Goal: Transaction & Acquisition: Book appointment/travel/reservation

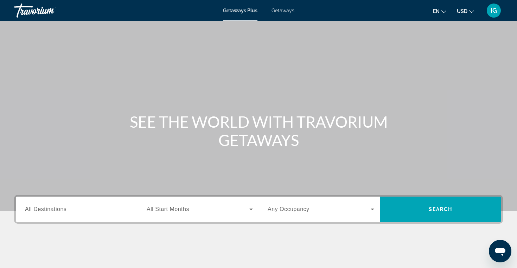
click at [45, 210] on span "All Destinations" at bounding box center [46, 209] width 42 height 6
click at [45, 210] on input "Destination All Destinations" at bounding box center [78, 210] width 107 height 8
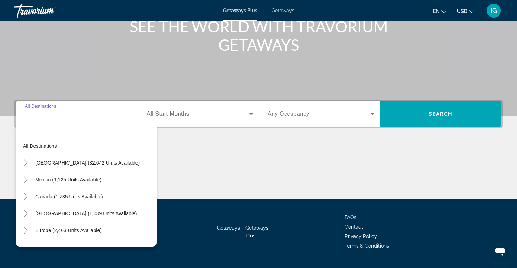
scroll to position [112, 0]
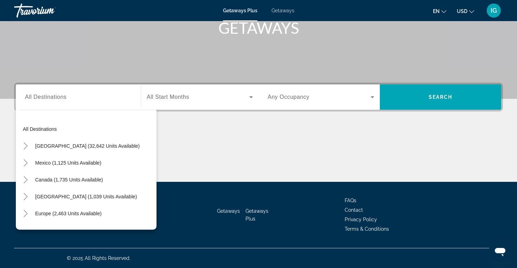
click at [285, 11] on span "Getaways" at bounding box center [283, 11] width 23 height 6
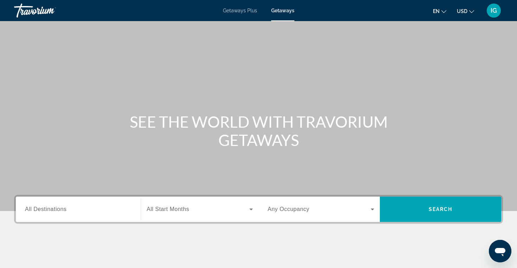
click at [50, 201] on div "Search widget" at bounding box center [78, 210] width 107 height 20
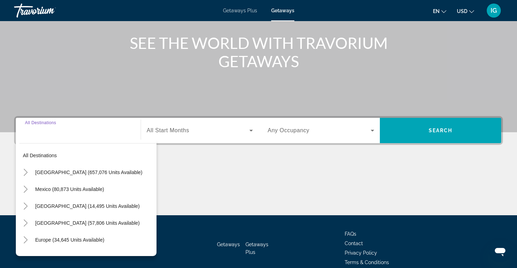
scroll to position [112, 0]
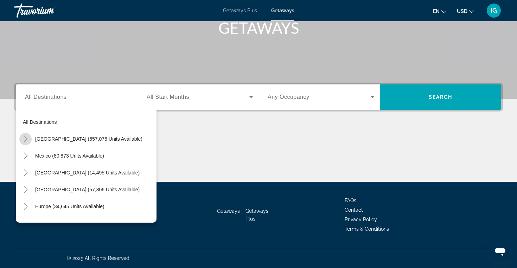
click at [28, 138] on icon "Toggle United States (657,076 units available)" at bounding box center [25, 139] width 7 height 7
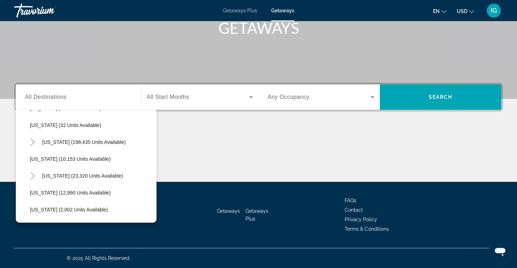
scroll to position [119, 0]
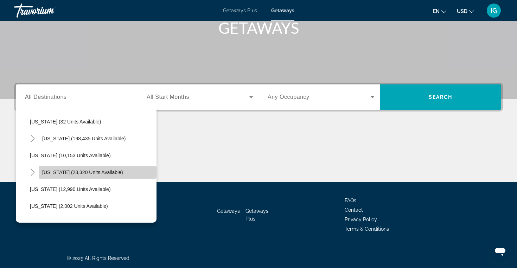
click at [96, 172] on span "[US_STATE] (23,320 units available)" at bounding box center [82, 173] width 81 height 6
type input "**********"
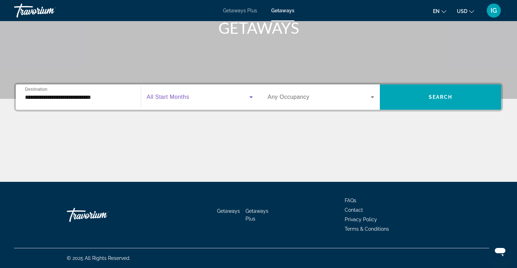
click at [253, 96] on icon "Search widget" at bounding box center [251, 97] width 8 height 8
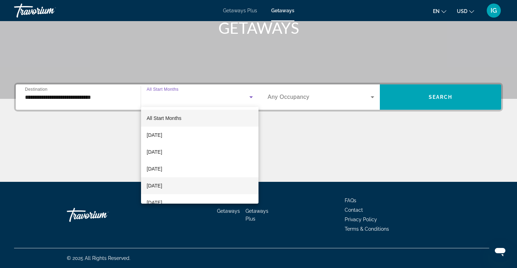
click at [211, 188] on mat-option "[DATE]" at bounding box center [200, 185] width 118 height 17
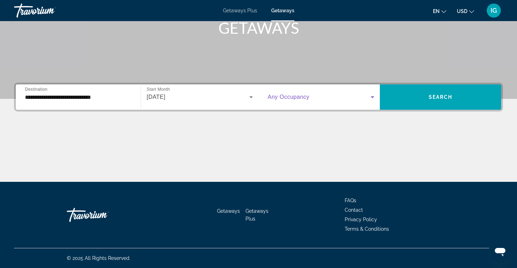
click at [374, 98] on icon "Search widget" at bounding box center [373, 97] width 8 height 8
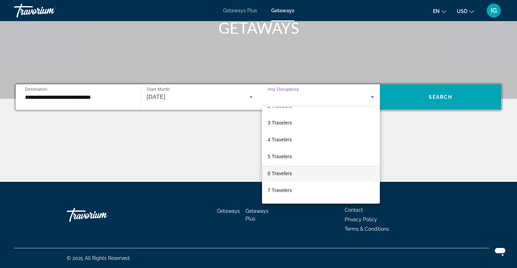
scroll to position [32, 0]
click at [313, 170] on mat-option "6 Travelers" at bounding box center [321, 170] width 118 height 17
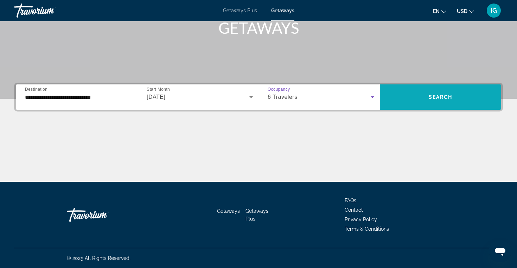
click at [451, 98] on span "Search" at bounding box center [441, 97] width 24 height 6
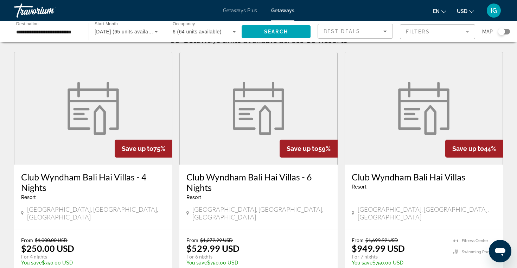
scroll to position [15, 0]
click at [275, 180] on h3 "Club Wyndham Bali Hai Villas - 6 Nights" at bounding box center [259, 182] width 144 height 21
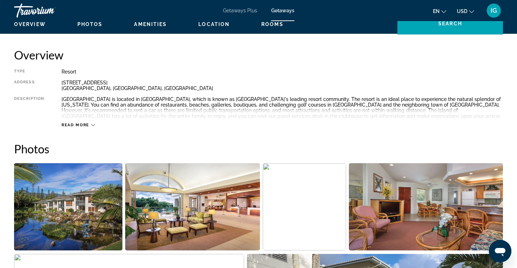
scroll to position [221, 0]
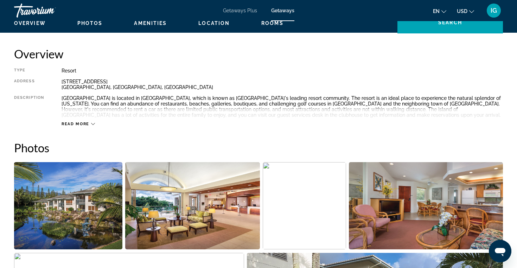
click at [79, 123] on span "Read more" at bounding box center [76, 124] width 28 height 5
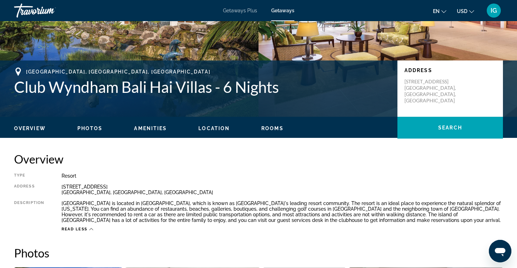
scroll to position [109, 0]
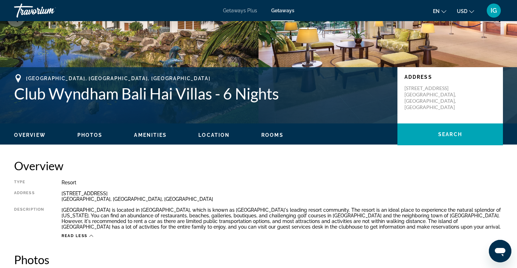
click at [149, 137] on span "Amenities" at bounding box center [150, 135] width 33 height 6
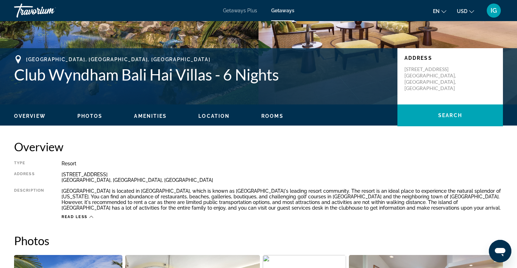
scroll to position [127, 0]
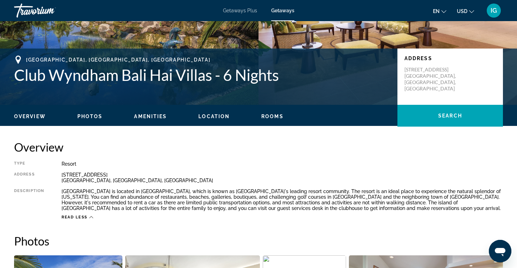
click at [38, 116] on span "Overview" at bounding box center [30, 117] width 32 height 6
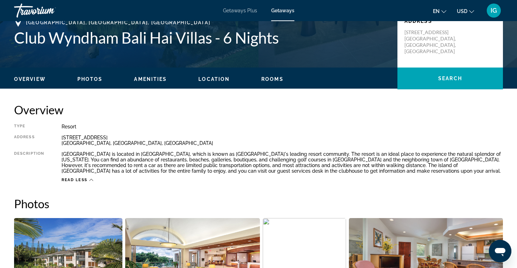
scroll to position [165, 0]
click at [93, 78] on span "Photos" at bounding box center [89, 79] width 25 height 6
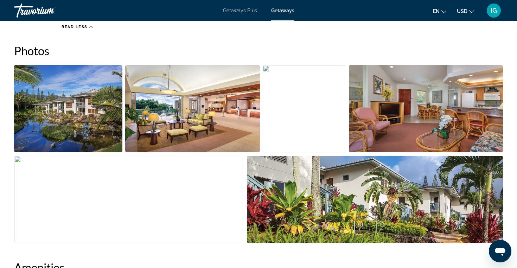
scroll to position [319, 0]
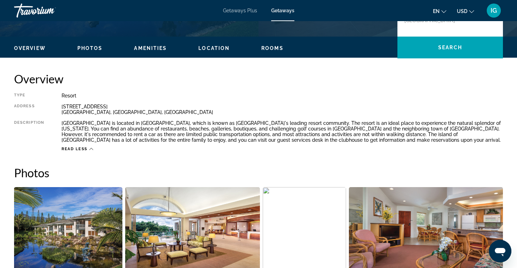
click at [156, 47] on span "Amenities" at bounding box center [150, 48] width 33 height 6
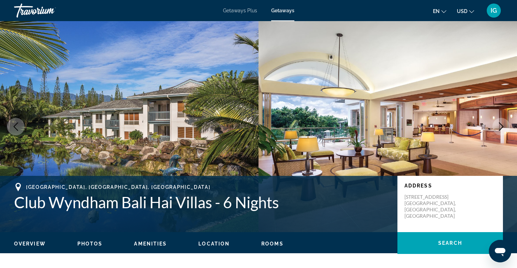
scroll to position [0, 0]
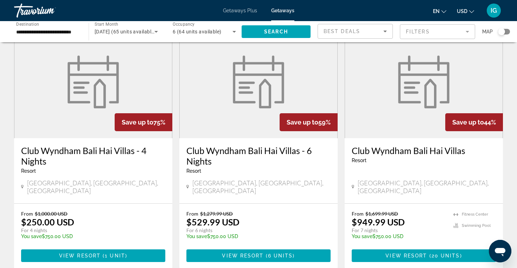
scroll to position [44, 0]
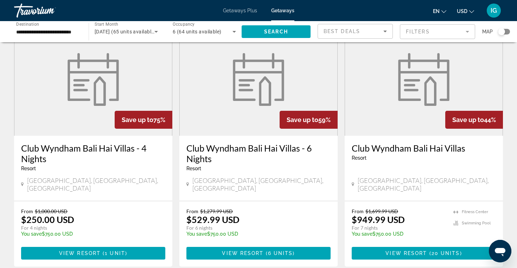
click at [410, 119] on figure "Main content" at bounding box center [424, 79] width 158 height 113
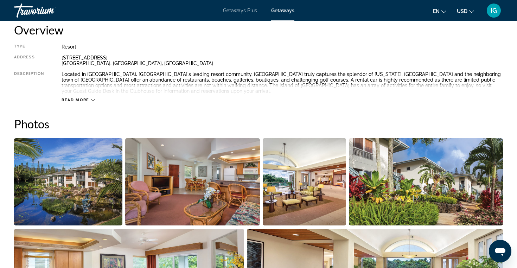
scroll to position [236, 0]
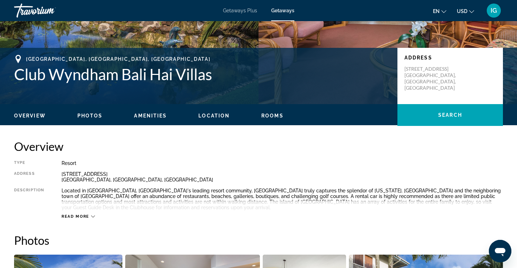
click at [271, 115] on span "Rooms" at bounding box center [273, 116] width 22 height 6
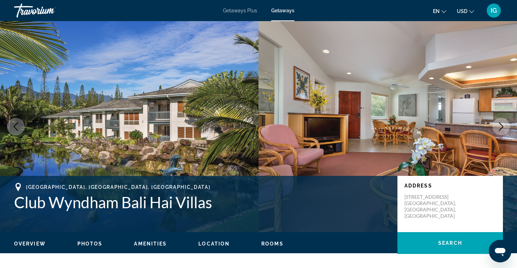
scroll to position [0, 0]
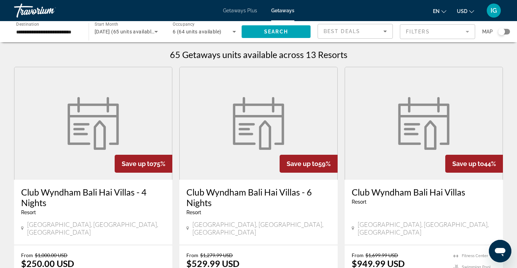
click at [501, 33] on div "Search widget" at bounding box center [501, 31] width 7 height 7
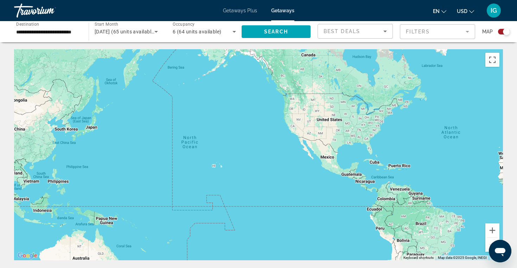
drag, startPoint x: 231, startPoint y: 160, endPoint x: 446, endPoint y: 149, distance: 215.0
click at [446, 149] on div "Main content" at bounding box center [258, 154] width 489 height 211
click at [493, 230] on button "Zoom in" at bounding box center [493, 231] width 14 height 14
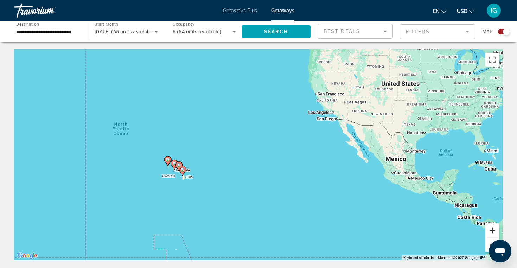
click at [494, 230] on button "Zoom in" at bounding box center [493, 231] width 14 height 14
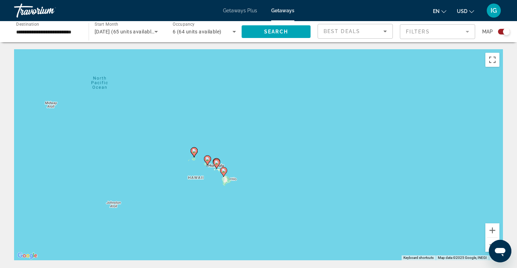
drag, startPoint x: 243, startPoint y: 201, endPoint x: 361, endPoint y: 180, distance: 120.2
click at [361, 179] on div "To activate drag with keyboard, press Alt + Enter. Once in keyboard drag state,…" at bounding box center [258, 154] width 489 height 211
click at [495, 230] on button "Zoom in" at bounding box center [493, 231] width 14 height 14
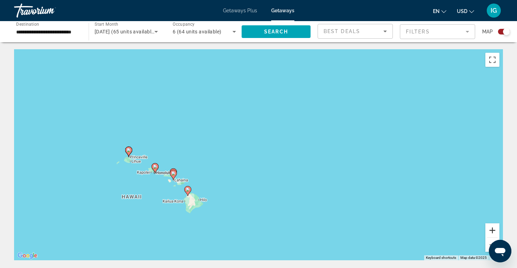
click at [491, 230] on button "Zoom in" at bounding box center [493, 231] width 14 height 14
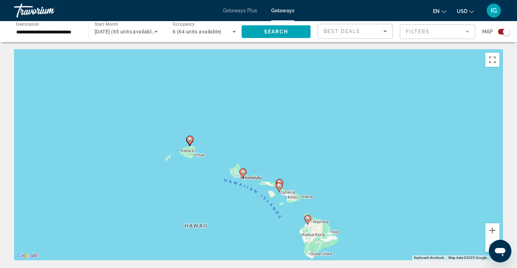
drag, startPoint x: 244, startPoint y: 182, endPoint x: 435, endPoint y: 169, distance: 191.9
click at [435, 169] on div "To activate drag with keyboard, press Alt + Enter. Once in keyboard drag state,…" at bounding box center [258, 154] width 489 height 211
click at [494, 228] on button "Zoom in" at bounding box center [493, 231] width 14 height 14
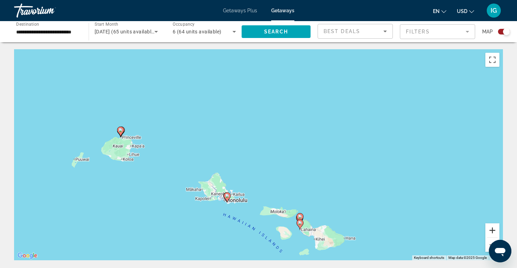
click at [492, 230] on button "Zoom in" at bounding box center [493, 231] width 14 height 14
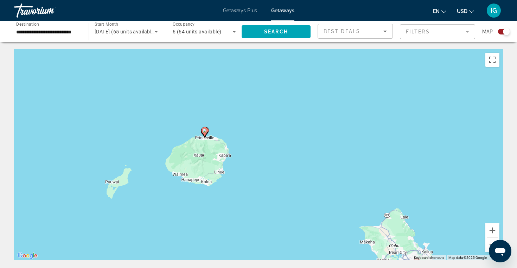
drag, startPoint x: 243, startPoint y: 185, endPoint x: 465, endPoint y: 203, distance: 222.5
click at [465, 203] on div "To activate drag with keyboard, press Alt + Enter. Once in keyboard drag state,…" at bounding box center [258, 154] width 489 height 211
click at [494, 230] on button "Zoom in" at bounding box center [493, 231] width 14 height 14
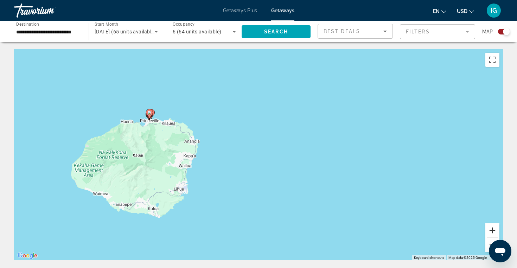
click at [493, 229] on button "Zoom in" at bounding box center [493, 231] width 14 height 14
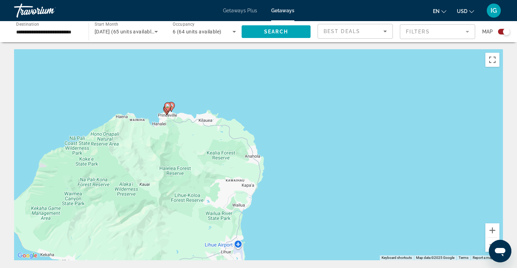
drag, startPoint x: 246, startPoint y: 193, endPoint x: 374, endPoint y: 221, distance: 130.5
click at [374, 221] on div "To activate drag with keyboard, press Alt + Enter. Once in keyboard drag state,…" at bounding box center [258, 154] width 489 height 211
click at [492, 230] on button "Zoom in" at bounding box center [493, 231] width 14 height 14
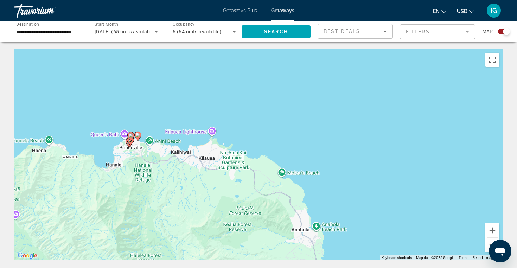
drag, startPoint x: 340, startPoint y: 195, endPoint x: 396, endPoint y: 267, distance: 91.6
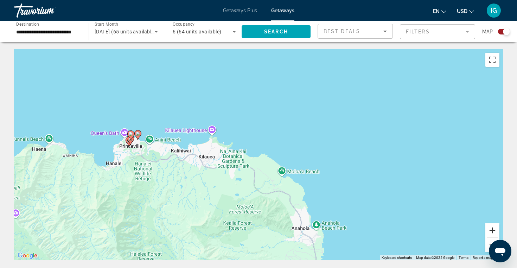
click at [493, 229] on button "Zoom in" at bounding box center [493, 231] width 14 height 14
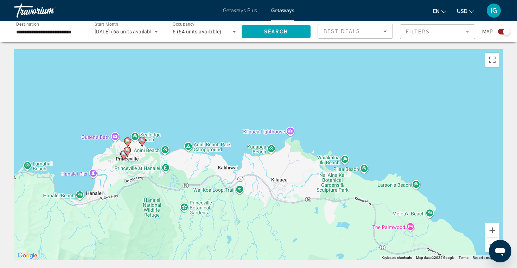
drag, startPoint x: 377, startPoint y: 197, endPoint x: 502, endPoint y: 219, distance: 127.4
click at [502, 219] on div "To activate drag with keyboard, press Alt + Enter. Once in keyboard drag state,…" at bounding box center [258, 154] width 489 height 211
click at [142, 141] on image "Main content" at bounding box center [142, 140] width 4 height 4
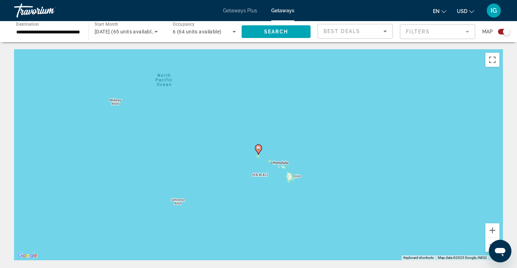
click at [260, 150] on image "Main content" at bounding box center [259, 148] width 4 height 4
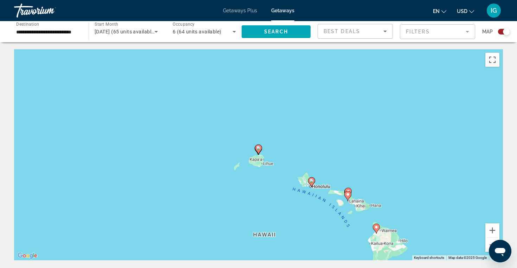
click at [260, 150] on image "Main content" at bounding box center [259, 148] width 4 height 4
type input "**********"
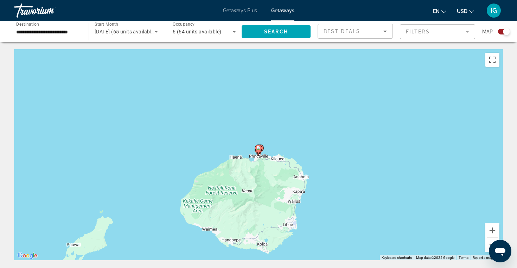
click at [260, 150] on image "Main content" at bounding box center [259, 148] width 4 height 4
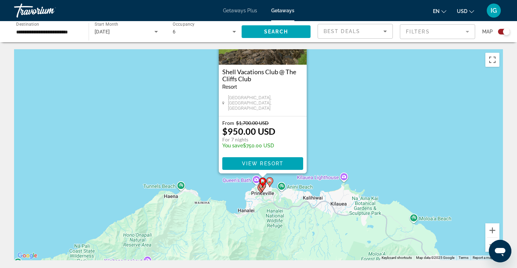
drag, startPoint x: 337, startPoint y: 205, endPoint x: 341, endPoint y: 143, distance: 62.1
click at [341, 143] on div "To activate drag with keyboard, press Alt + Enter. Once in keyboard drag state,…" at bounding box center [258, 154] width 489 height 211
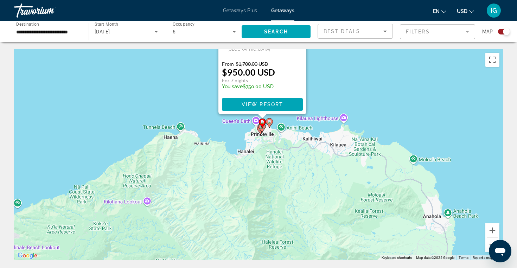
drag, startPoint x: 353, startPoint y: 167, endPoint x: 352, endPoint y: 108, distance: 58.8
click at [352, 108] on div "To activate drag with keyboard, press Alt + Enter. Once in keyboard drag state,…" at bounding box center [258, 154] width 489 height 211
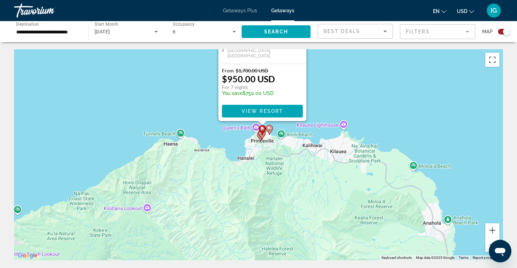
click at [271, 129] on image "Main content" at bounding box center [270, 128] width 4 height 4
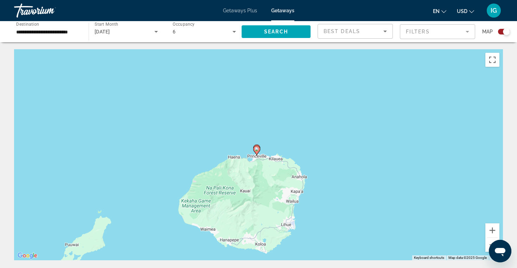
click at [258, 149] on image "Main content" at bounding box center [257, 149] width 4 height 4
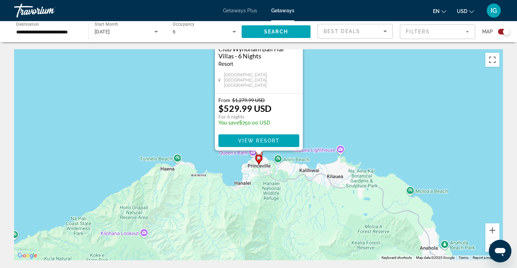
drag, startPoint x: 352, startPoint y: 195, endPoint x: 352, endPoint y: 110, distance: 85.2
click at [352, 109] on div "To activate drag with keyboard, press Alt + Enter. Once in keyboard drag state,…" at bounding box center [258, 154] width 489 height 211
click at [495, 230] on button "Zoom in" at bounding box center [493, 231] width 14 height 14
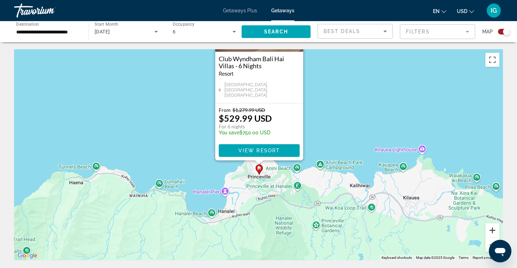
click at [495, 230] on button "Zoom in" at bounding box center [493, 231] width 14 height 14
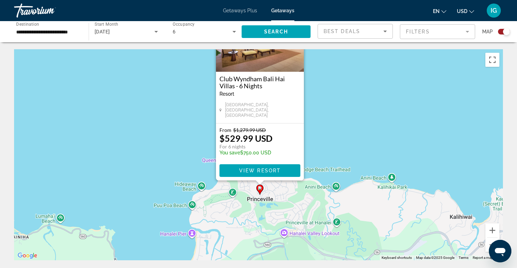
click at [390, 148] on div "To activate drag with keyboard, press Alt + Enter. Once in keyboard drag state,…" at bounding box center [258, 154] width 489 height 211
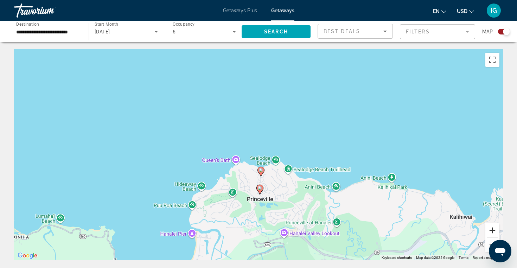
click at [493, 229] on button "Zoom in" at bounding box center [493, 231] width 14 height 14
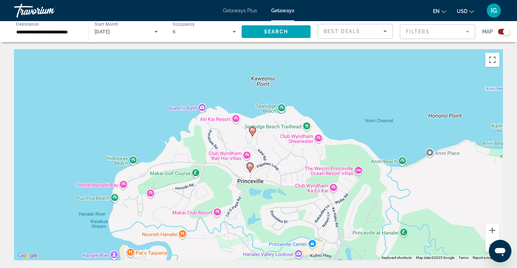
drag, startPoint x: 398, startPoint y: 190, endPoint x: 387, endPoint y: 127, distance: 63.7
click at [387, 127] on div "To activate drag with keyboard, press Alt + Enter. Once in keyboard drag state,…" at bounding box center [258, 154] width 489 height 211
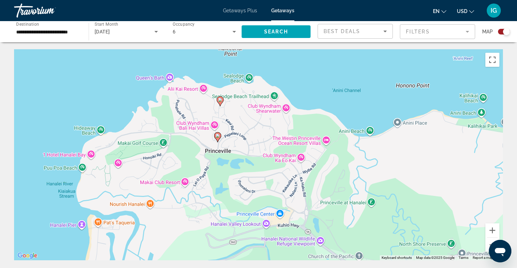
drag, startPoint x: 399, startPoint y: 137, endPoint x: 365, endPoint y: 106, distance: 45.3
click at [365, 106] on div "To activate drag with keyboard, press Alt + Enter. Once in keyboard drag state,…" at bounding box center [258, 154] width 489 height 211
click at [220, 99] on image "Main content" at bounding box center [220, 100] width 4 height 4
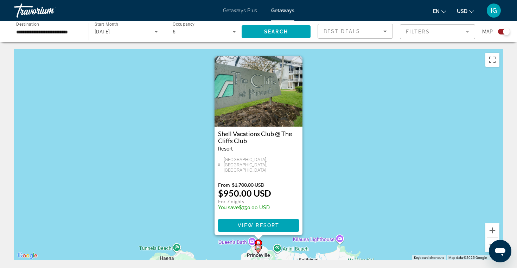
click at [245, 116] on img "Main content" at bounding box center [259, 91] width 88 height 70
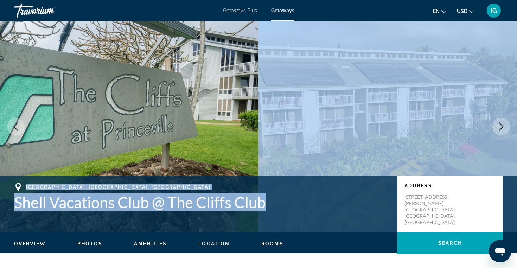
drag, startPoint x: 356, startPoint y: 208, endPoint x: 365, endPoint y: 126, distance: 83.1
click at [365, 125] on div "prev next [GEOGRAPHIC_DATA], [GEOGRAPHIC_DATA], [GEOGRAPHIC_DATA] Shell Vacatio…" at bounding box center [258, 126] width 517 height 211
click at [31, 245] on span "Overview" at bounding box center [30, 244] width 32 height 6
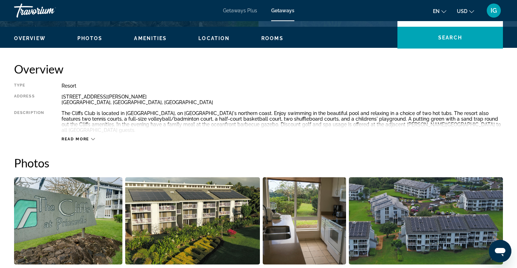
scroll to position [225, 0]
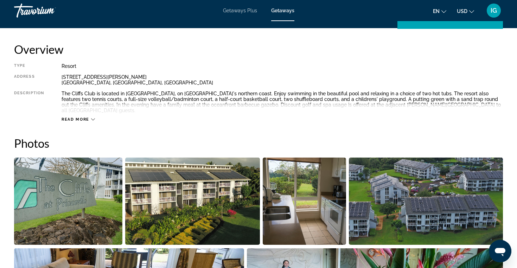
click at [79, 117] on span "Read more" at bounding box center [76, 119] width 28 height 5
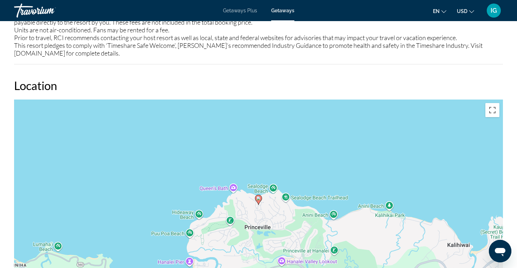
scroll to position [894, 0]
click at [234, 180] on div "To activate drag with keyboard, press Alt + Enter. Once in keyboard drag state,…" at bounding box center [258, 204] width 489 height 211
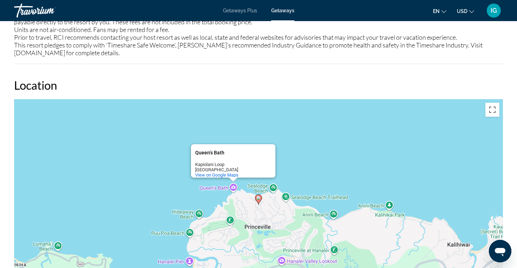
click at [312, 158] on div "To activate drag with keyboard, press Alt + Enter. Once in keyboard drag state,…" at bounding box center [258, 204] width 489 height 211
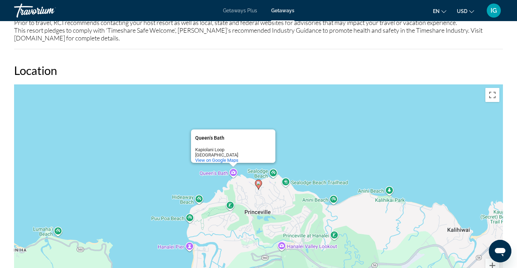
scroll to position [909, 0]
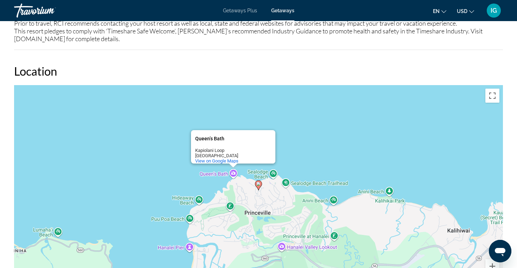
click at [314, 64] on h2 "Location" at bounding box center [258, 71] width 489 height 14
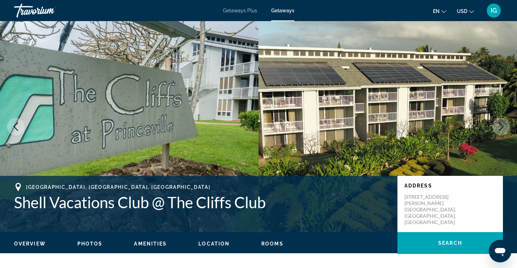
scroll to position [0, 0]
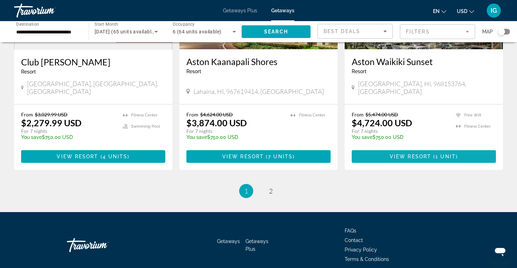
scroll to position [904, 0]
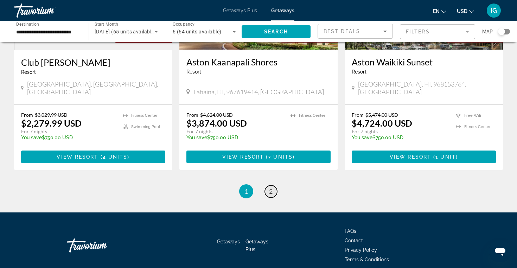
click at [271, 188] on span "2" at bounding box center [271, 192] width 4 height 8
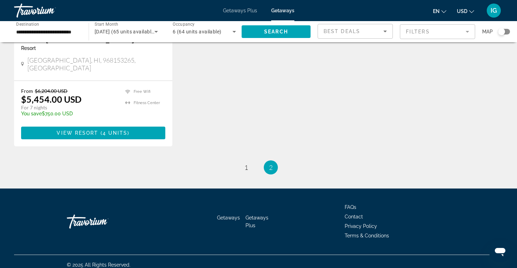
scroll to position [153, 0]
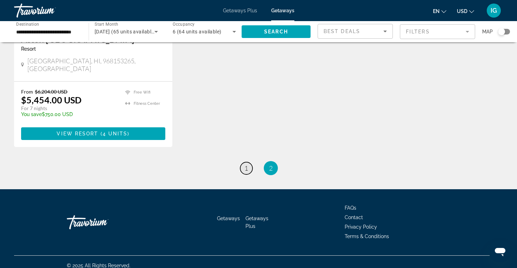
click at [247, 164] on span "1" at bounding box center [247, 168] width 4 height 8
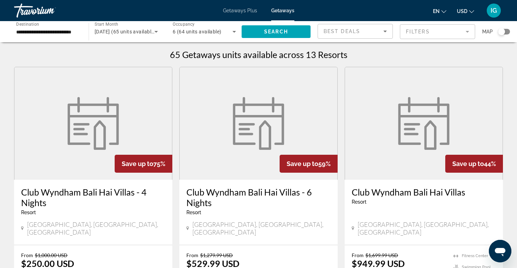
click at [269, 142] on img "Main content" at bounding box center [259, 123] width 60 height 53
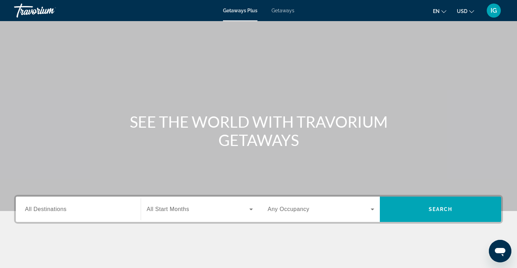
click at [28, 210] on span "All Destinations" at bounding box center [46, 209] width 42 height 6
click at [28, 210] on input "Destination All Destinations" at bounding box center [78, 210] width 107 height 8
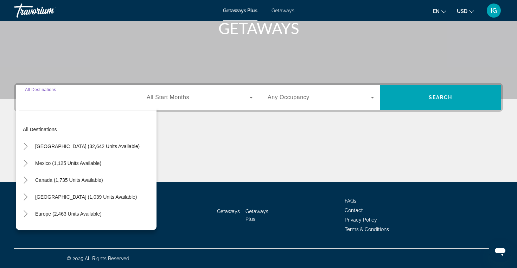
scroll to position [112, 0]
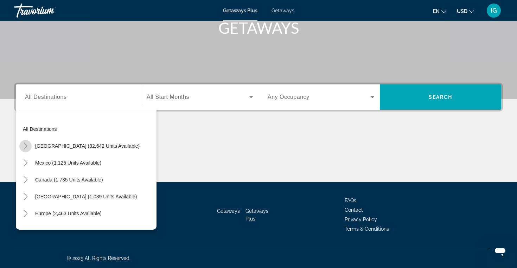
click at [26, 145] on icon "Toggle United States (32,642 units available)" at bounding box center [25, 146] width 7 height 7
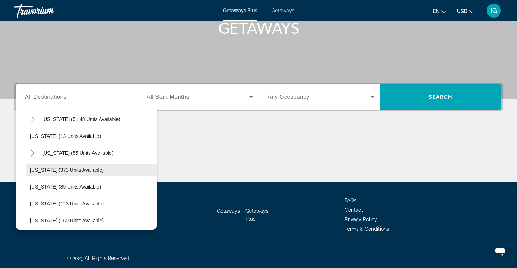
scroll to position [112, 0]
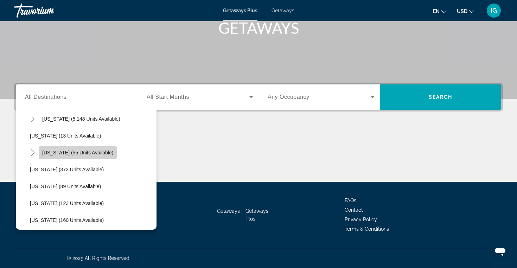
click at [86, 149] on span "Search widget" at bounding box center [78, 152] width 78 height 17
type input "**********"
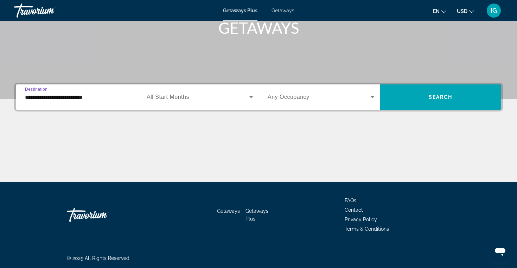
click at [197, 95] on span "Search widget" at bounding box center [198, 97] width 103 height 8
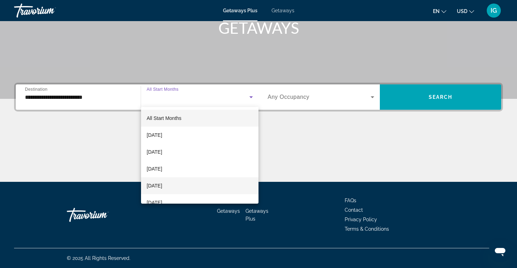
click at [182, 186] on mat-option "[DATE]" at bounding box center [200, 185] width 118 height 17
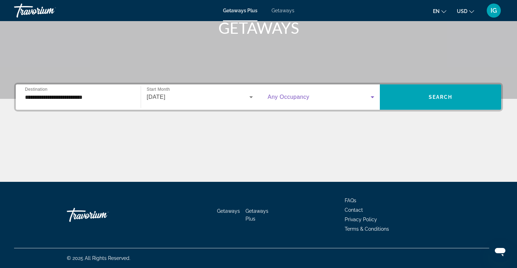
click at [372, 96] on icon "Search widget" at bounding box center [373, 97] width 8 height 8
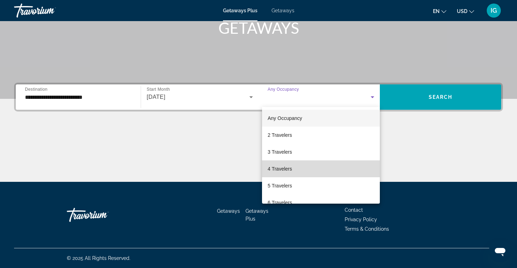
click at [328, 168] on mat-option "4 Travelers" at bounding box center [321, 169] width 118 height 17
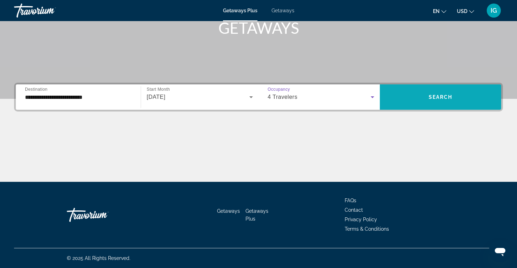
click at [416, 98] on span "Search widget" at bounding box center [440, 97] width 121 height 17
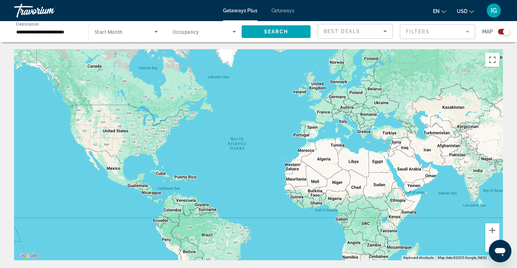
click at [284, 9] on span "Getaways" at bounding box center [283, 11] width 23 height 6
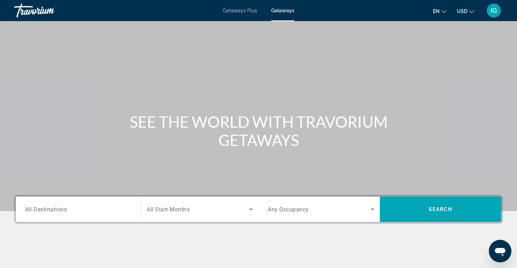
click at [51, 206] on input "Destination All Destinations" at bounding box center [78, 210] width 107 height 8
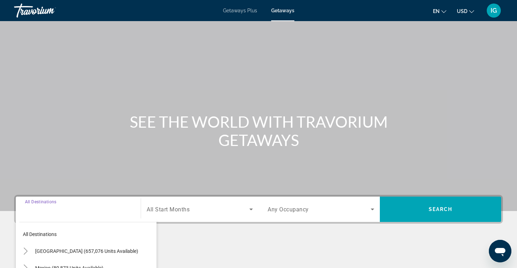
scroll to position [112, 0]
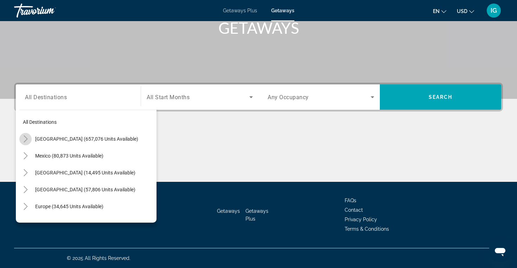
click at [26, 138] on icon "Toggle United States (657,076 units available)" at bounding box center [26, 139] width 4 height 7
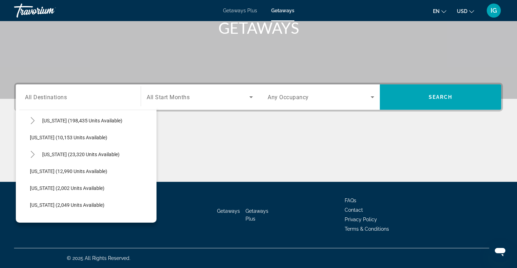
scroll to position [141, 0]
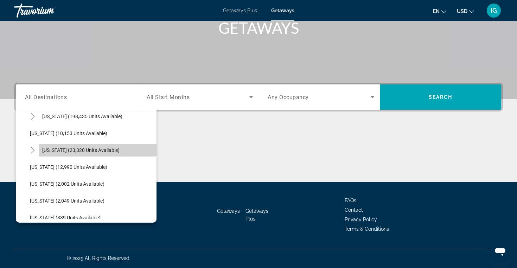
click at [83, 149] on span "[US_STATE] (23,320 units available)" at bounding box center [80, 150] width 77 height 6
type input "**********"
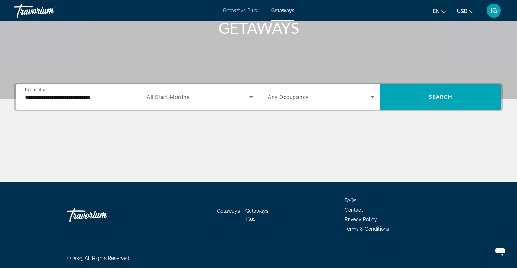
click at [253, 96] on icon "Search widget" at bounding box center [251, 97] width 8 height 8
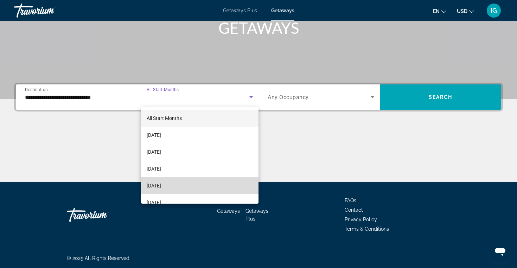
click at [205, 191] on mat-option "[DATE]" at bounding box center [200, 185] width 118 height 17
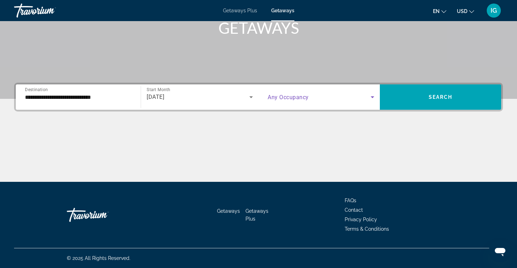
click at [374, 95] on icon "Search widget" at bounding box center [373, 97] width 8 height 8
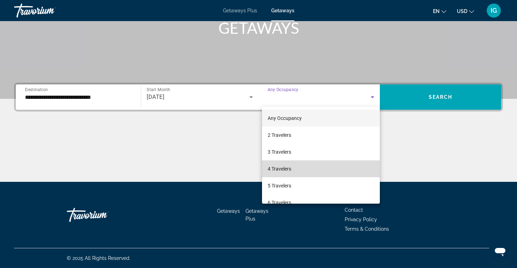
click at [314, 170] on mat-option "4 Travelers" at bounding box center [321, 169] width 118 height 17
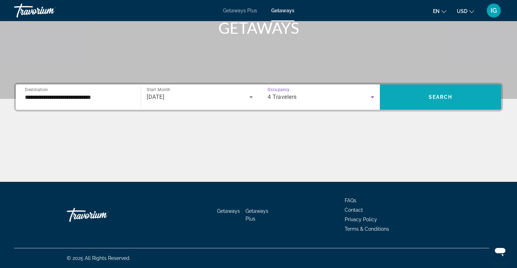
click at [426, 94] on span "Search widget" at bounding box center [440, 97] width 121 height 17
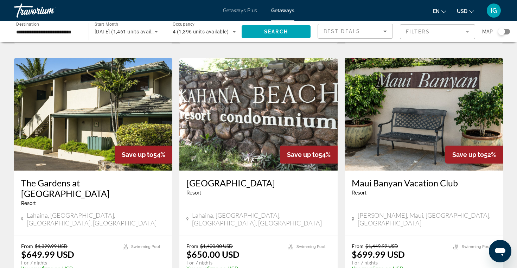
scroll to position [824, 0]
click at [99, 103] on img "Main content" at bounding box center [93, 114] width 158 height 113
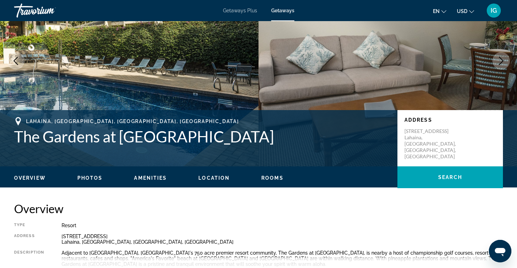
scroll to position [76, 0]
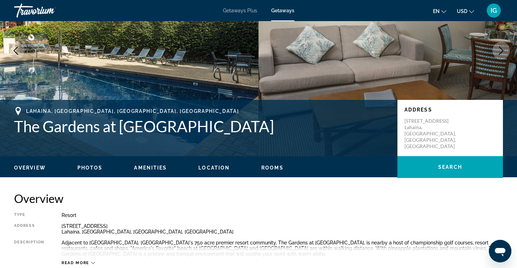
click at [274, 167] on span "Rooms" at bounding box center [273, 168] width 22 height 6
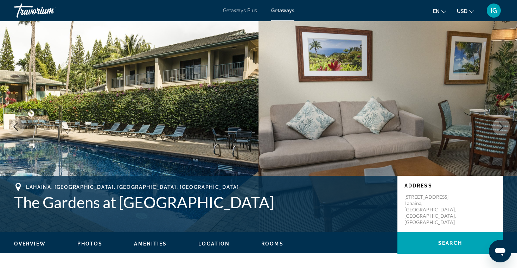
scroll to position [0, 0]
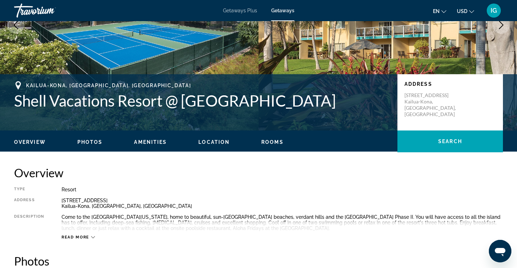
scroll to position [103, 0]
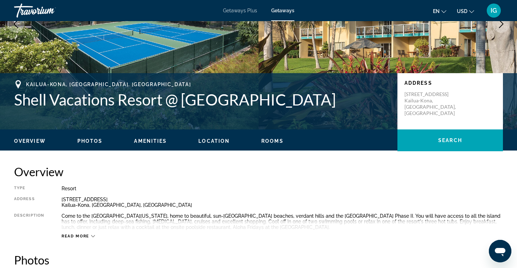
click at [271, 141] on span "Rooms" at bounding box center [273, 141] width 22 height 6
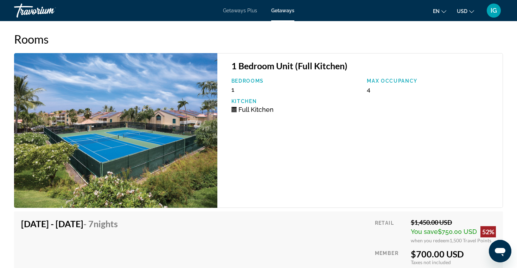
scroll to position [1314, 0]
